Goal: Find specific page/section: Find specific page/section

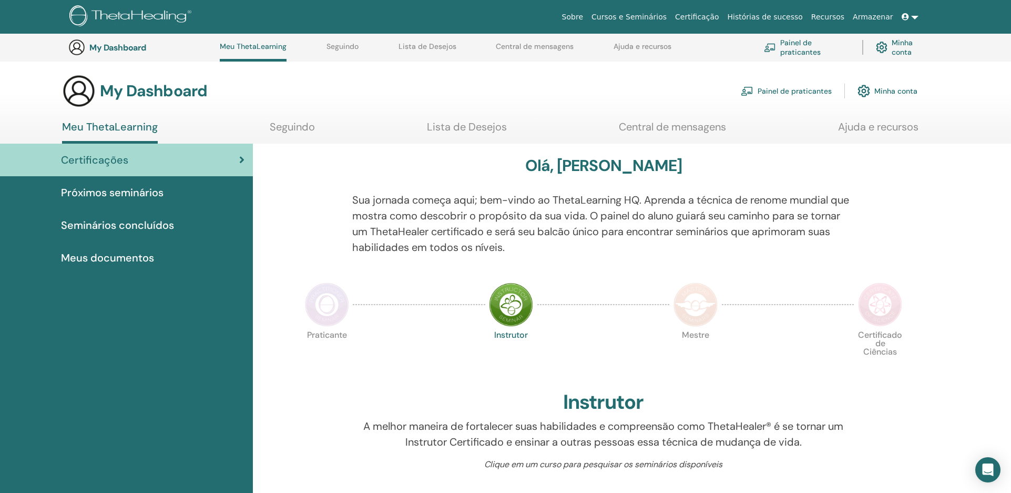
scroll to position [130, 0]
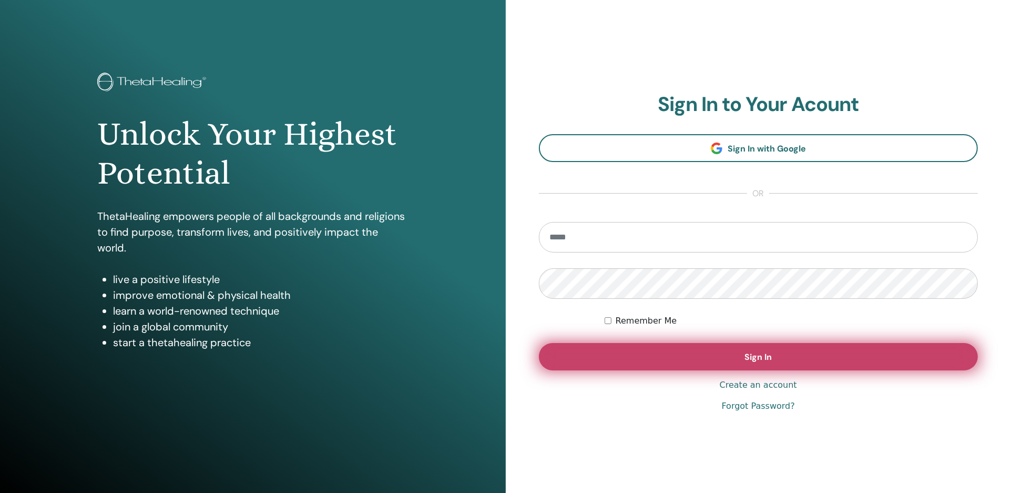
type input "**********"
click at [721, 358] on button "Sign In" at bounding box center [759, 356] width 440 height 27
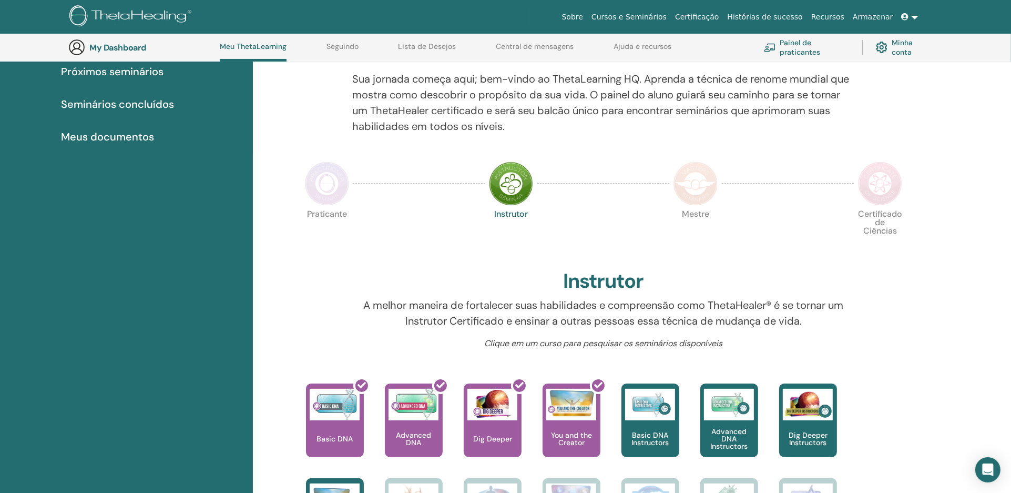
scroll to position [85, 0]
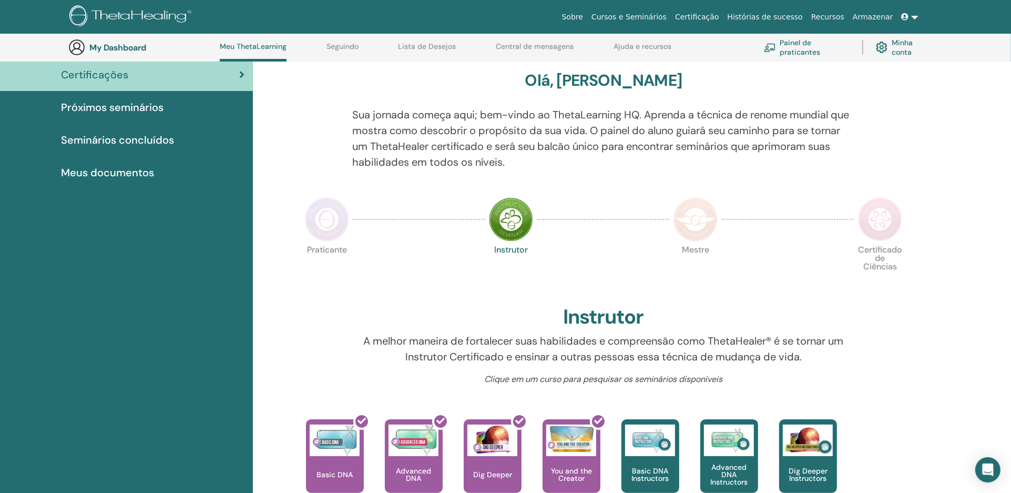
click at [331, 225] on img at bounding box center [327, 219] width 44 height 44
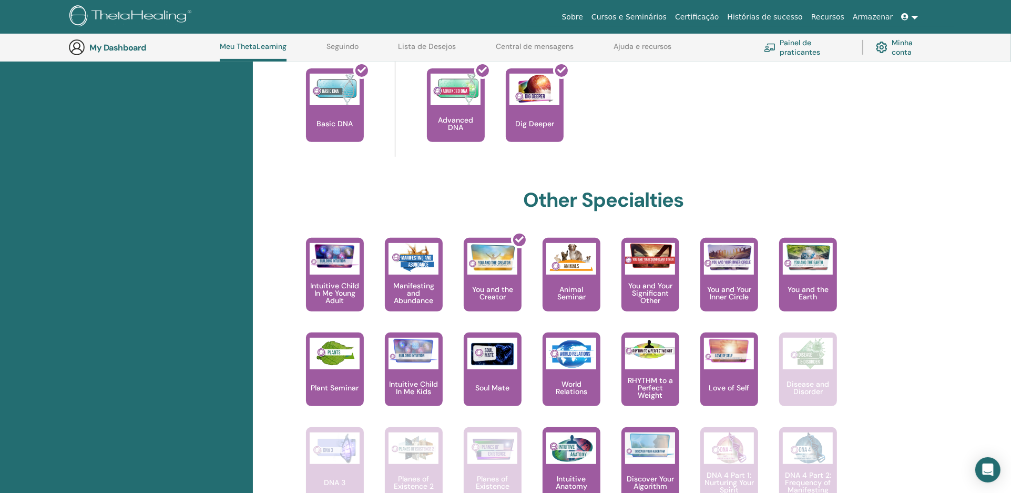
scroll to position [553, 0]
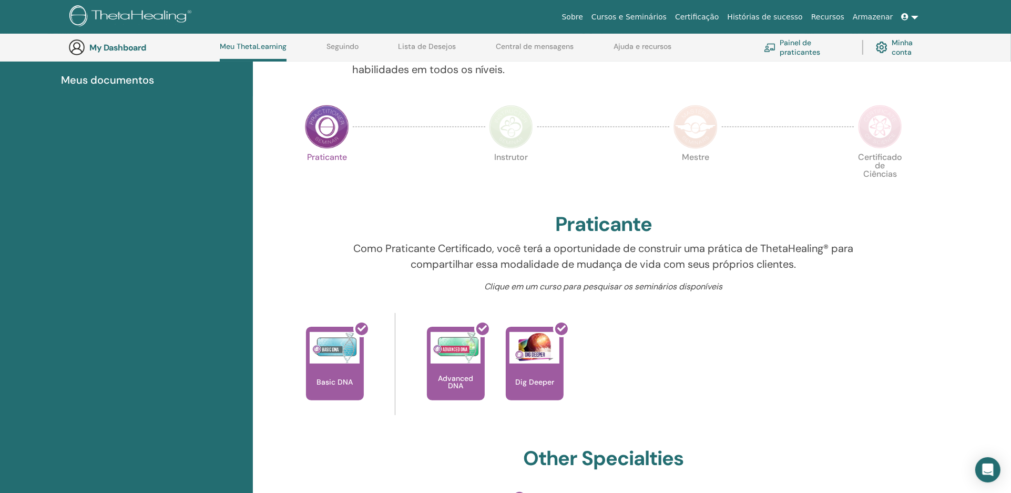
scroll to position [144, 0]
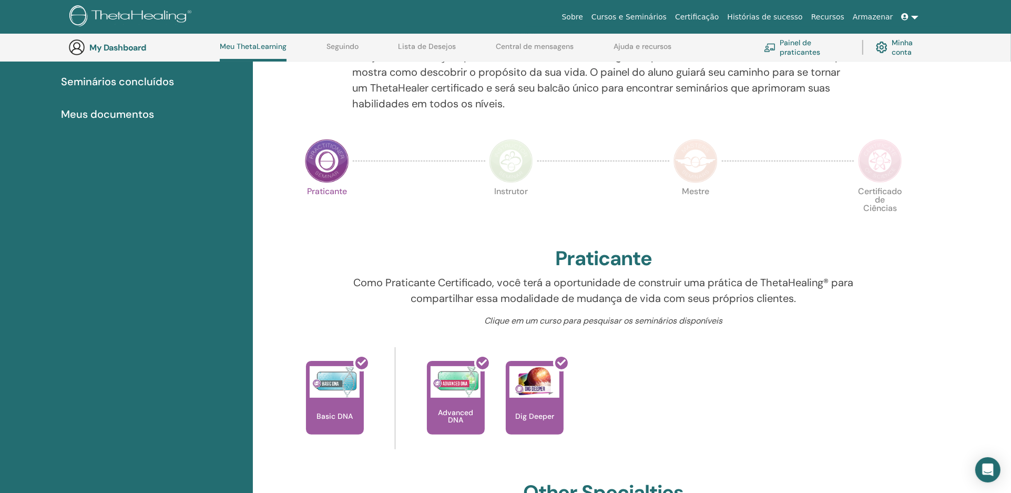
click at [98, 114] on span "Meus documentos" at bounding box center [107, 114] width 93 height 16
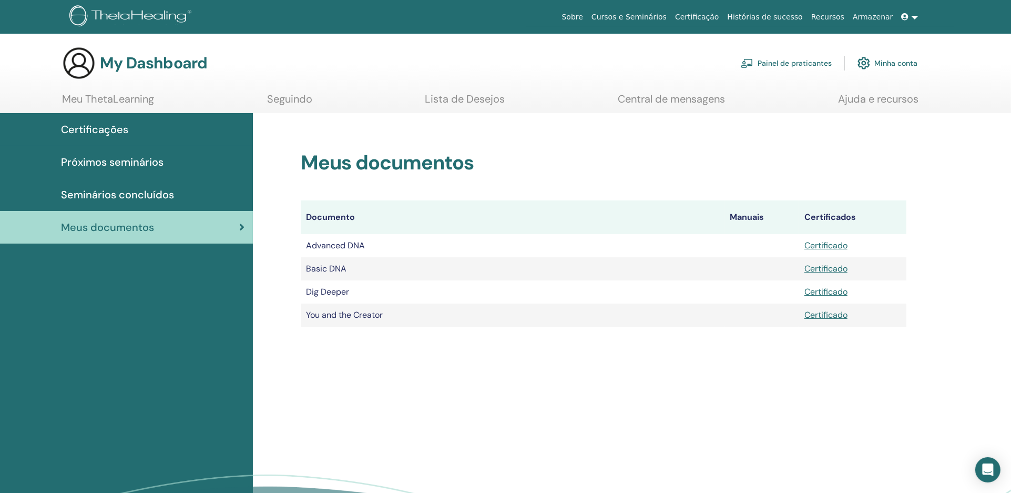
click at [100, 194] on span "Seminários concluídos" at bounding box center [117, 195] width 113 height 16
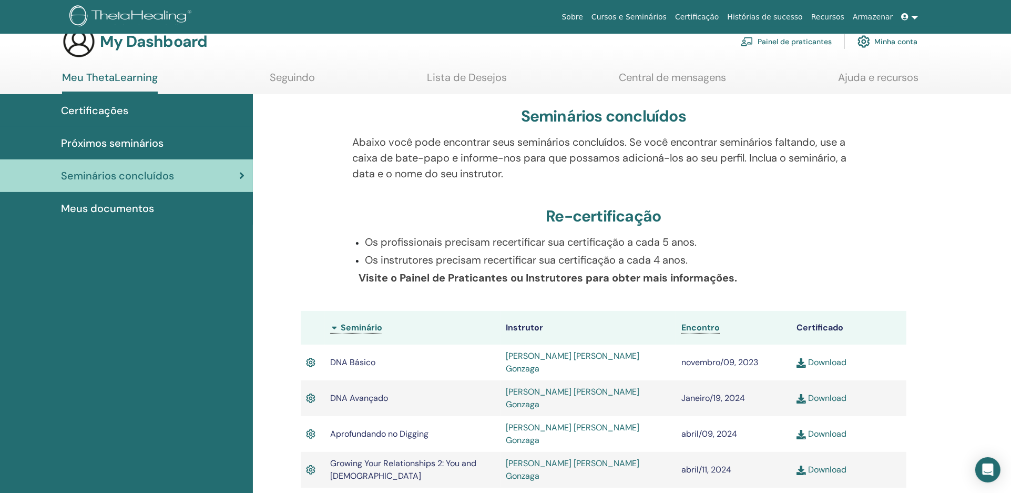
scroll to position [1, 0]
